Goal: Download file/media

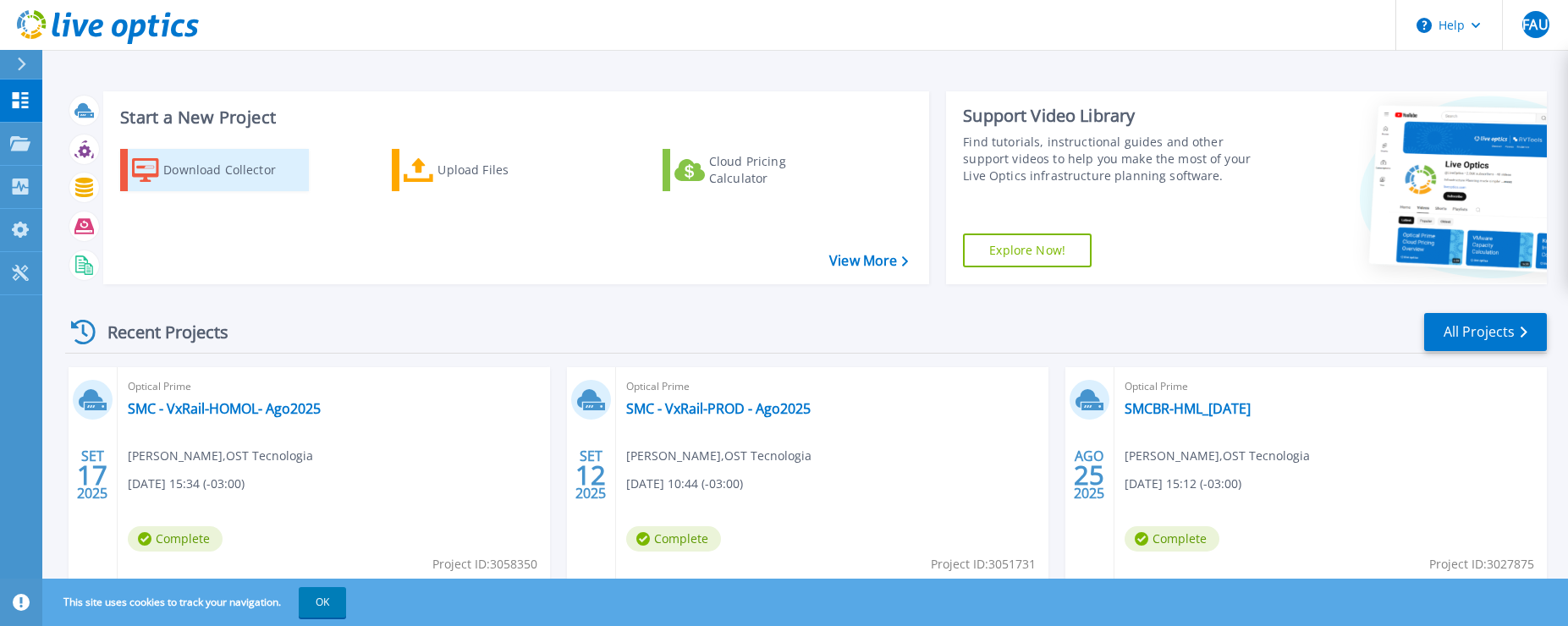
click at [208, 177] on div "Download Collector" at bounding box center [230, 170] width 135 height 33
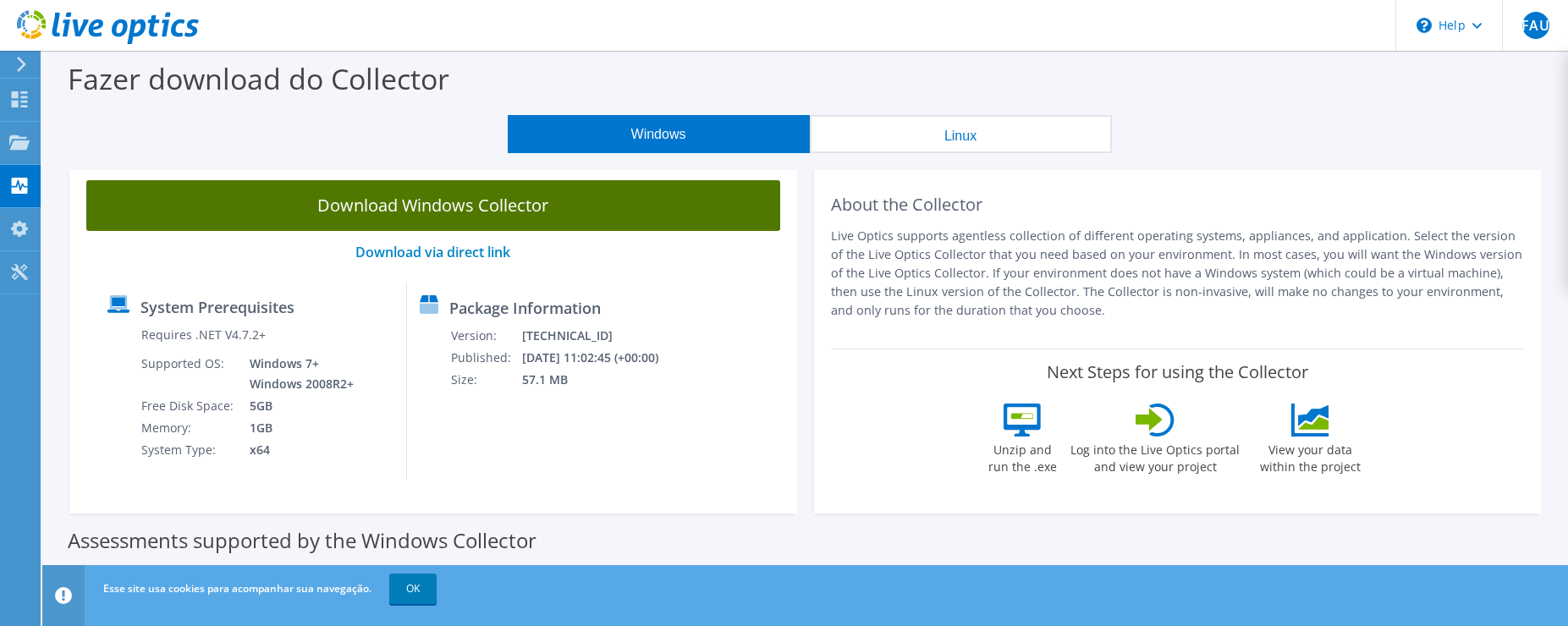
click at [648, 200] on link "Download Windows Collector" at bounding box center [434, 206] width 694 height 51
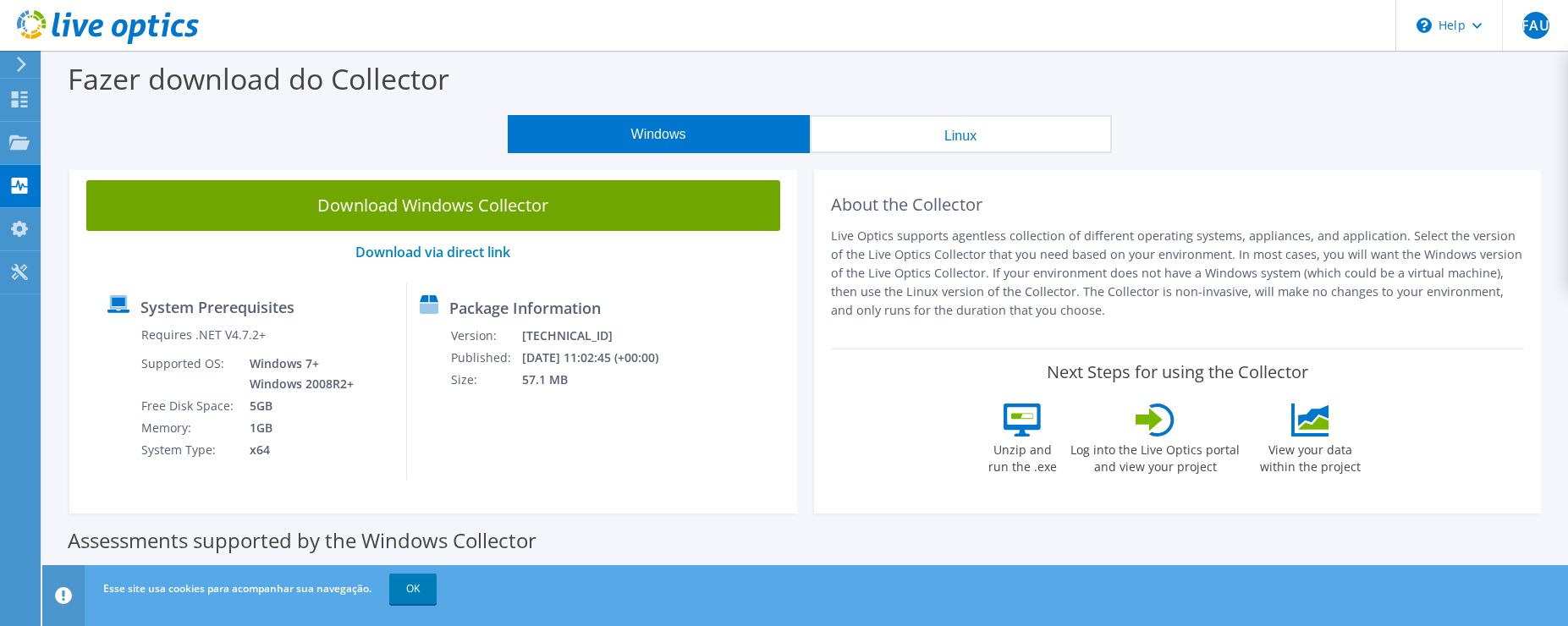
click at [1213, 539] on div "Assessments supported by the Windows Collector" at bounding box center [805, 536] width 1475 height 42
